Goal: Task Accomplishment & Management: Manage account settings

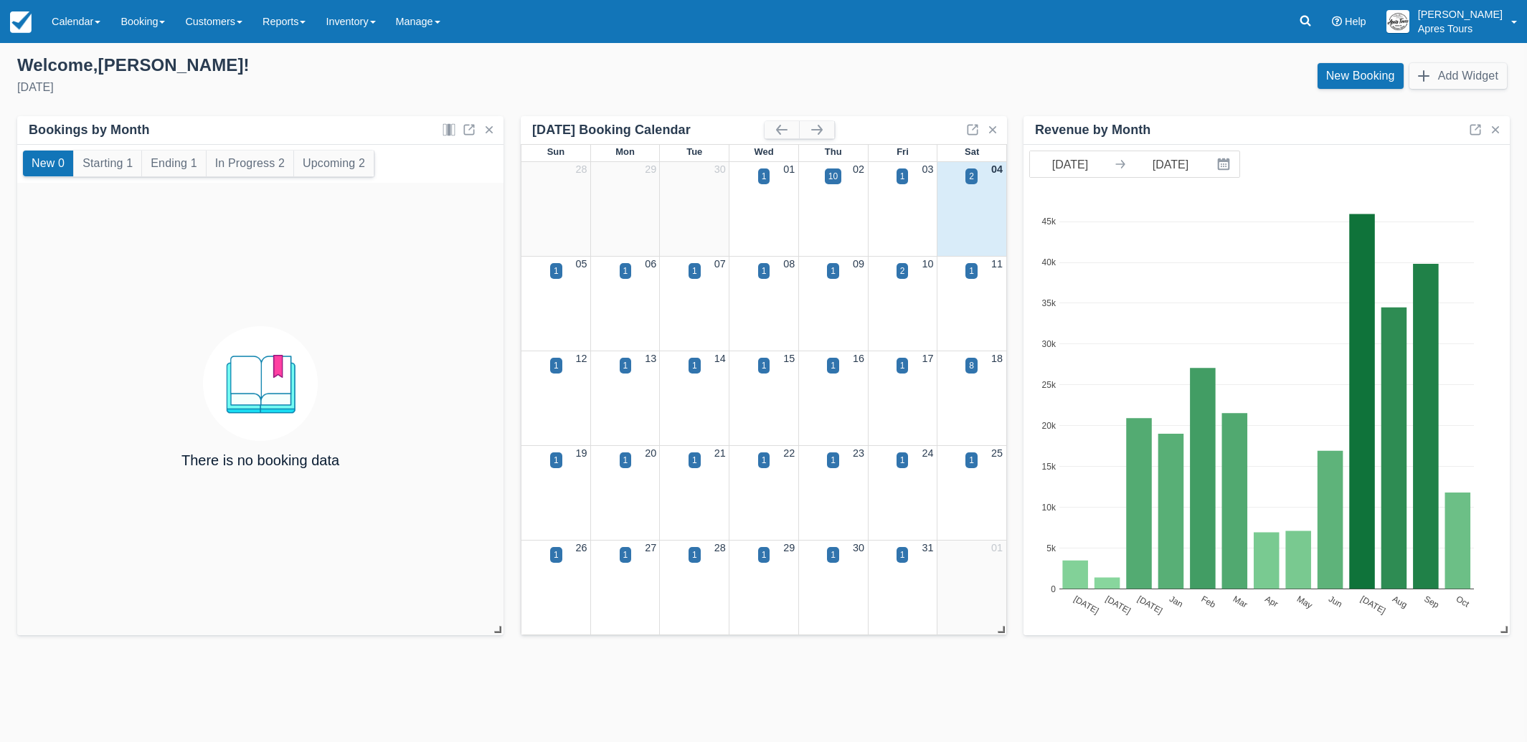
click at [19, 27] on img at bounding box center [21, 22] width 22 height 22
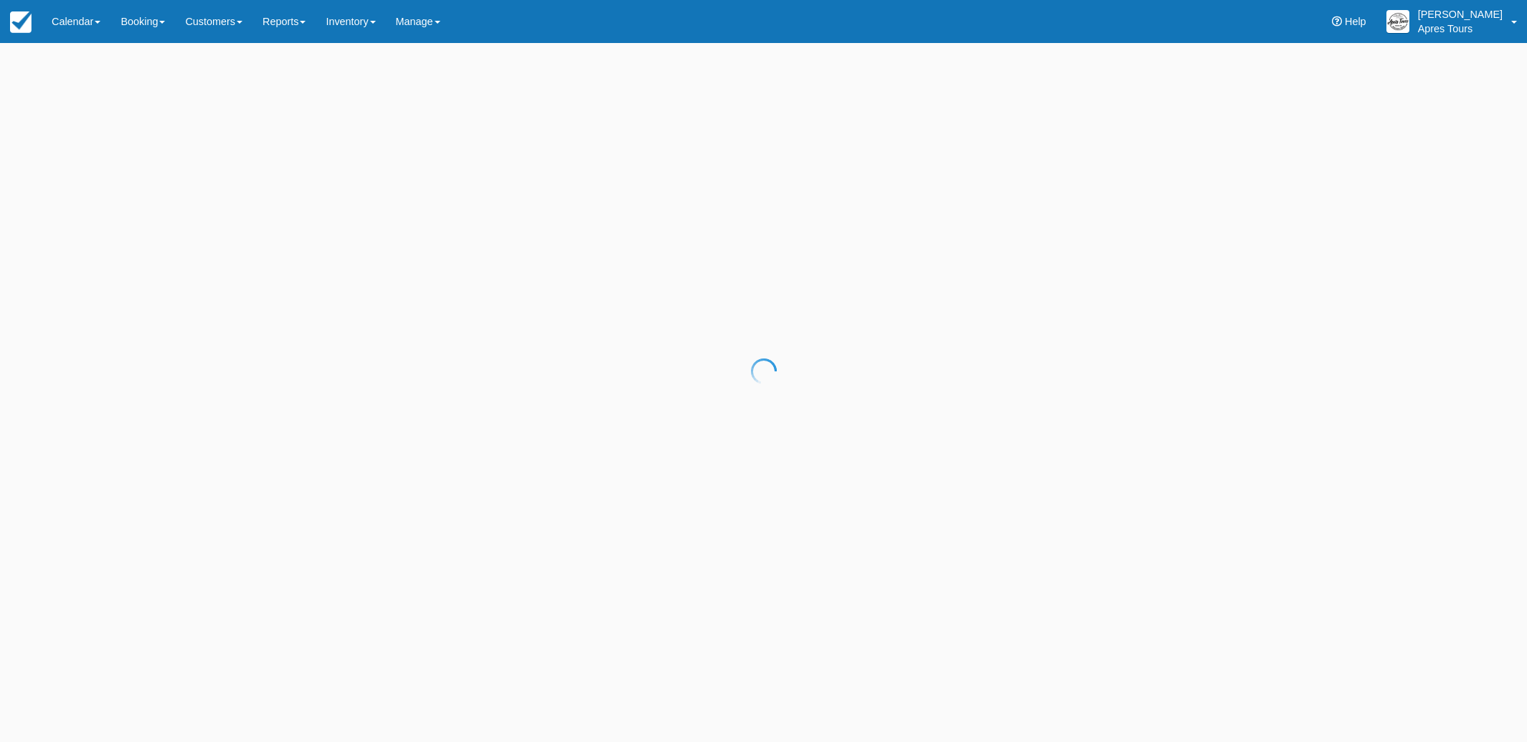
click at [73, 22] on body "Menu Calendar Customer Inventory Month Week Day Booking Daily Manifest Daily Li…" at bounding box center [763, 371] width 1527 height 742
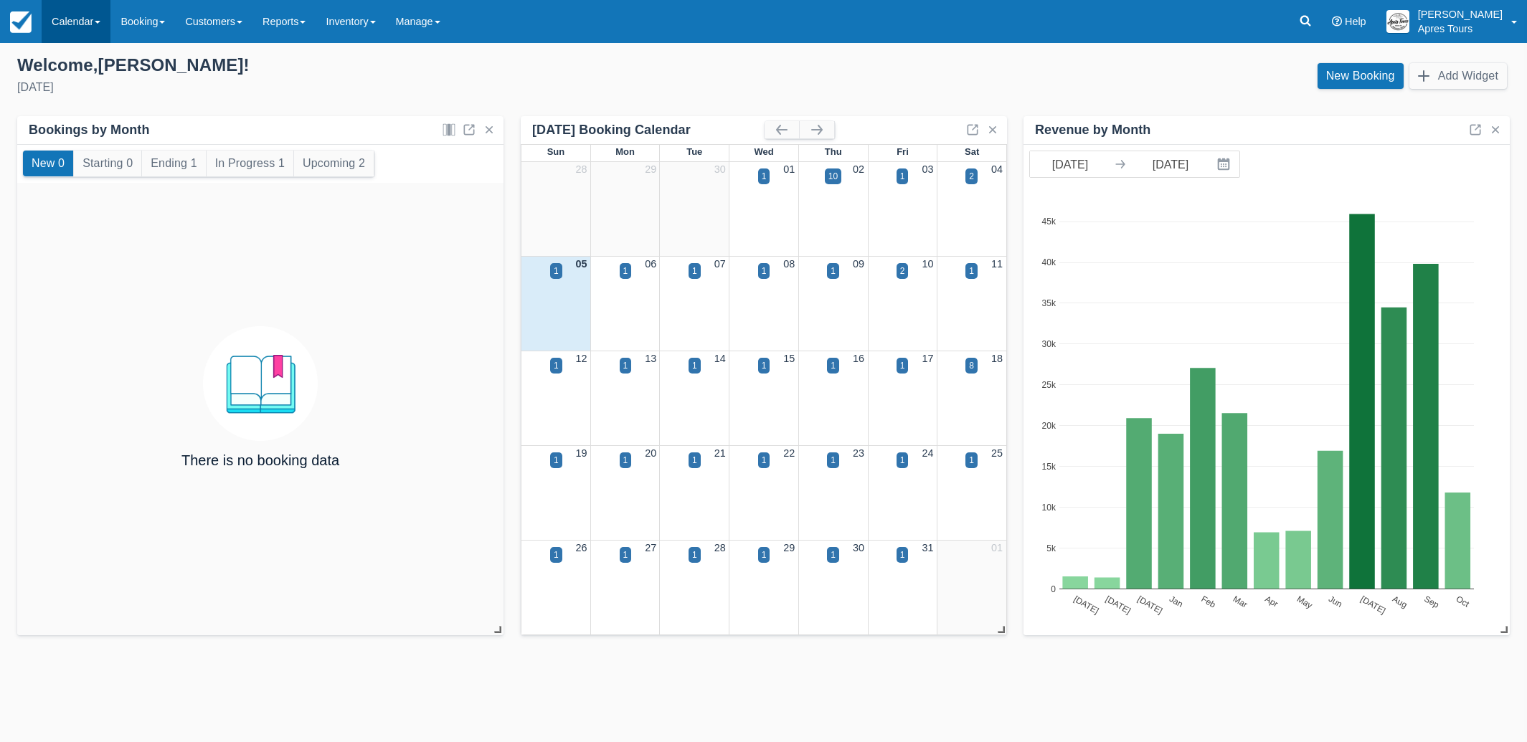
click at [72, 29] on link "Calendar" at bounding box center [76, 21] width 69 height 43
click at [82, 87] on link "Inventory" at bounding box center [98, 92] width 113 height 30
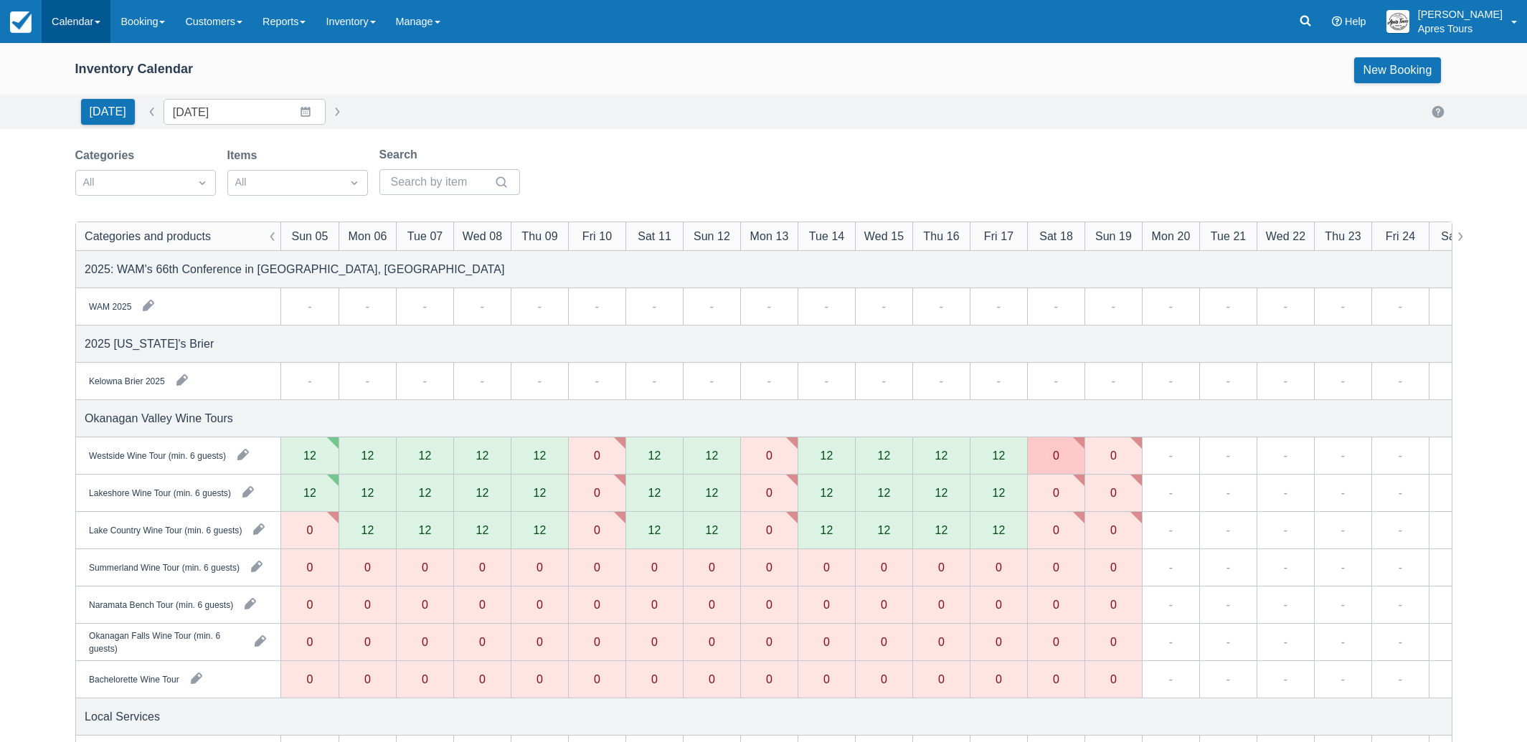
click at [55, 22] on link "Calendar" at bounding box center [76, 21] width 69 height 43
click at [79, 137] on link "Month" at bounding box center [98, 135] width 113 height 30
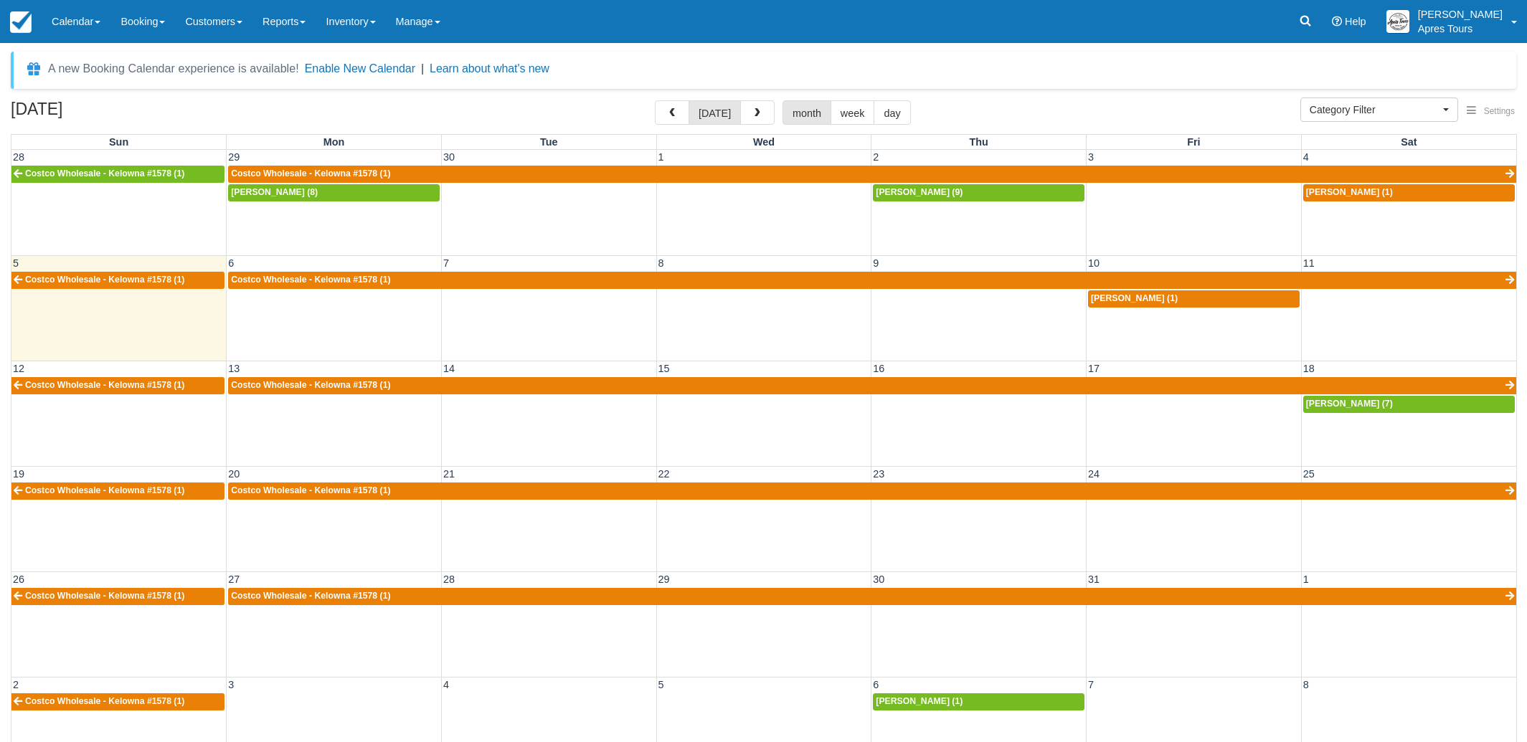
select select
click at [1175, 300] on div "Riely Rodrigues (1)" at bounding box center [1194, 298] width 206 height 11
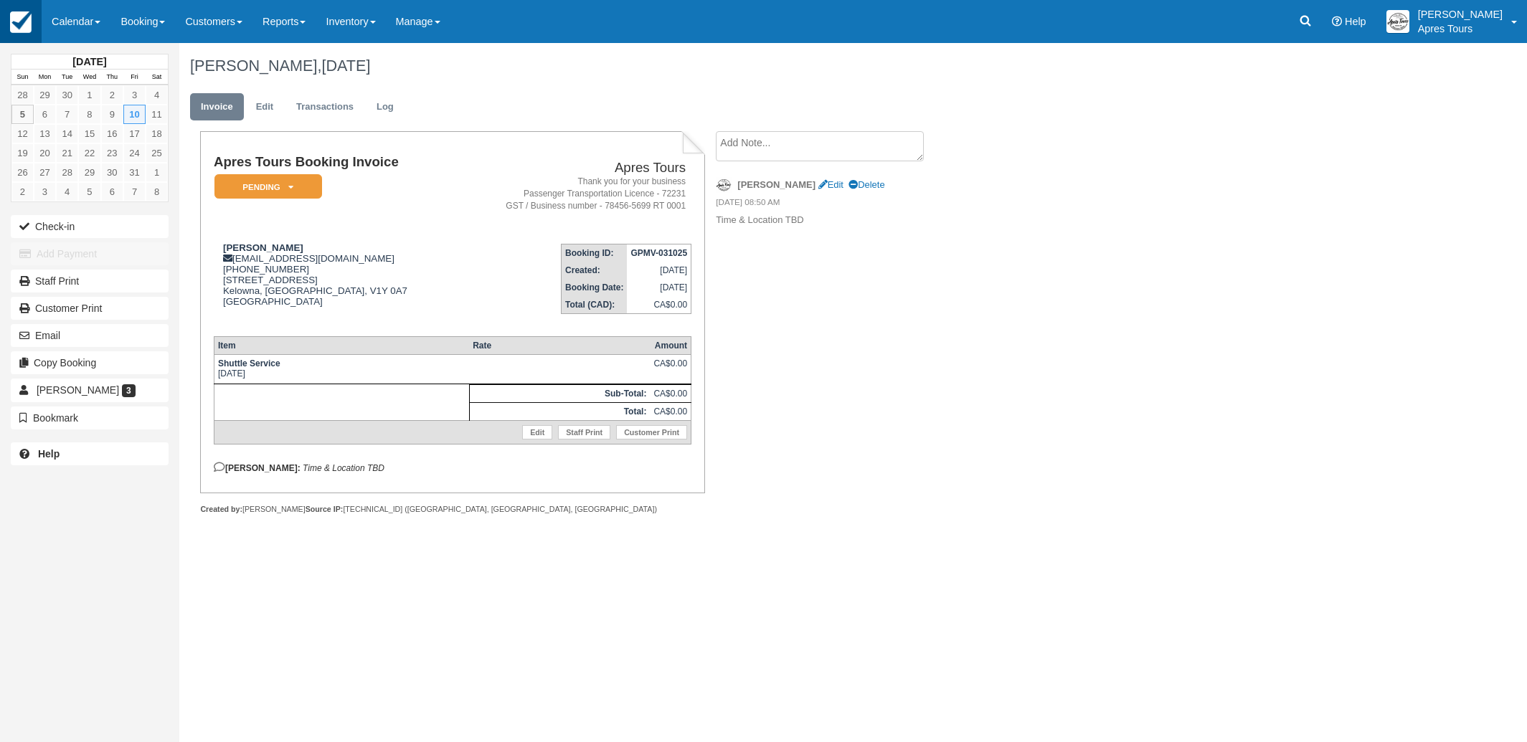
click at [11, 22] on img at bounding box center [21, 22] width 22 height 22
